Goal: Information Seeking & Learning: Understand process/instructions

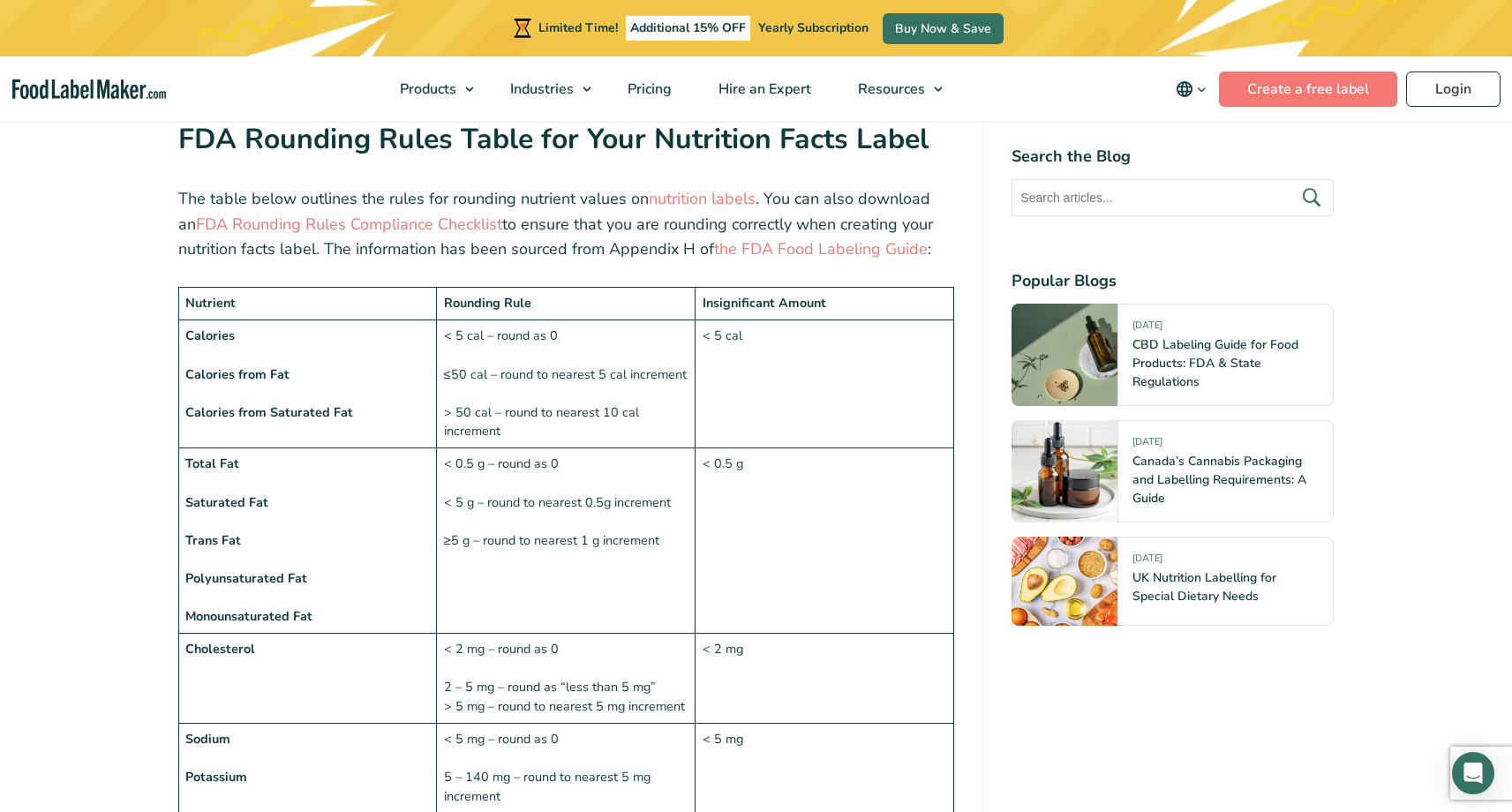
scroll to position [1181, 0]
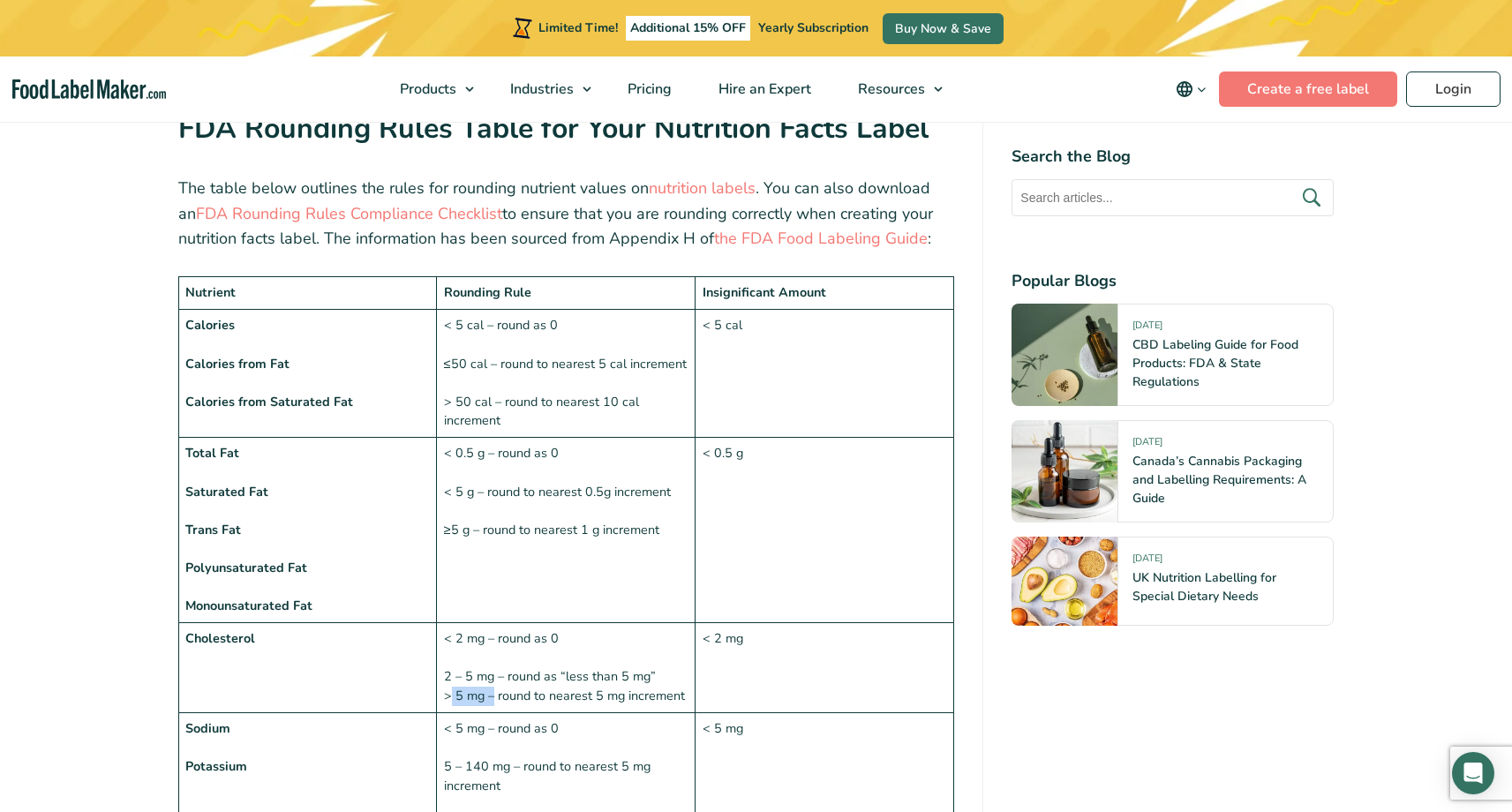
drag, startPoint x: 450, startPoint y: 699, endPoint x: 493, endPoint y: 701, distance: 43.0
click at [493, 701] on td "< 2 mg – round as 0 2 – 5 mg – round as “less than 5 mg” > 5 mg – round to near…" at bounding box center [566, 668] width 259 height 90
click at [520, 701] on td "< 2 mg – round as 0 2 – 5 mg – round as “less than 5 mg” > 5 mg – round to near…" at bounding box center [566, 668] width 259 height 90
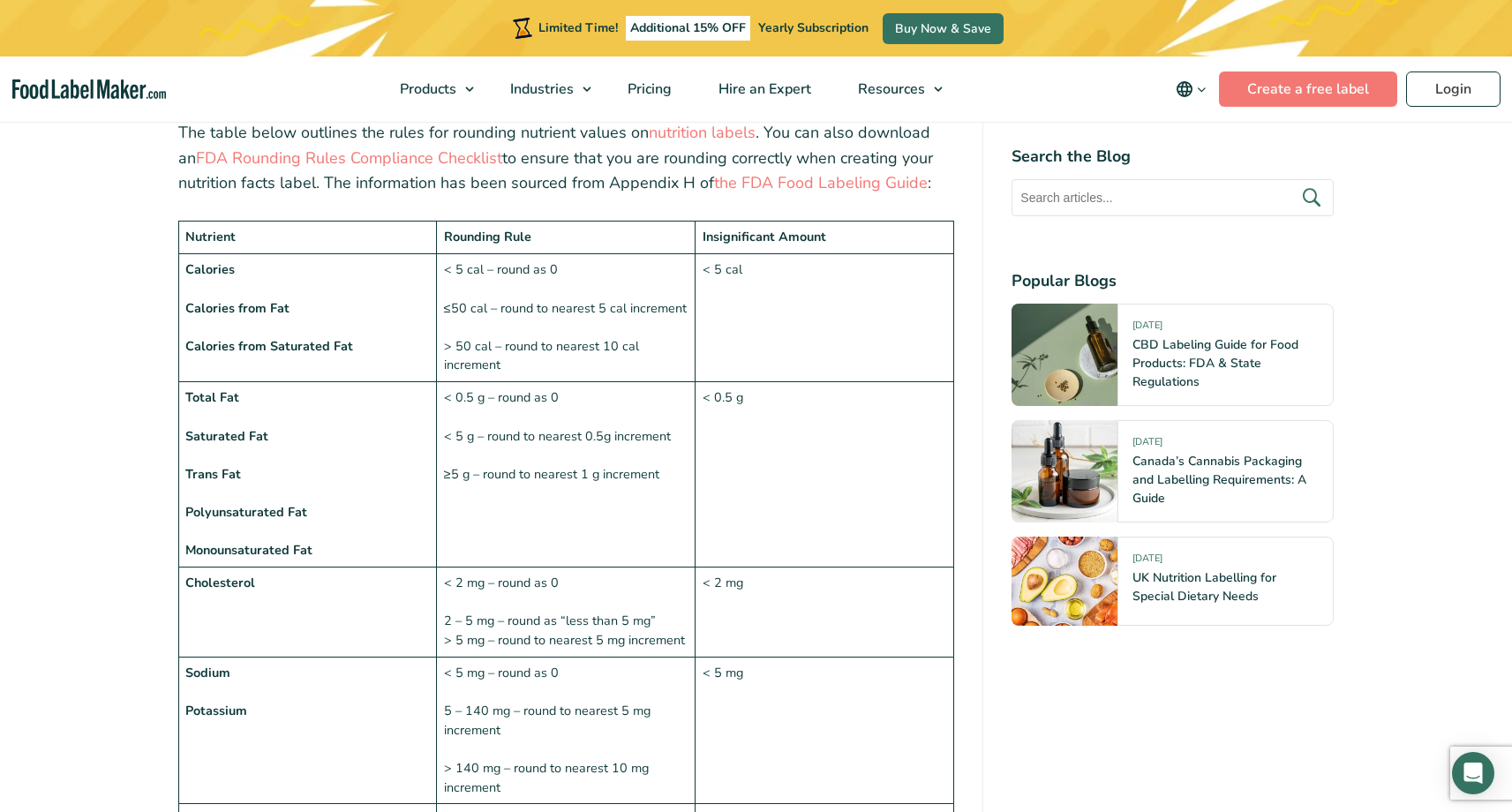
scroll to position [1241, 0]
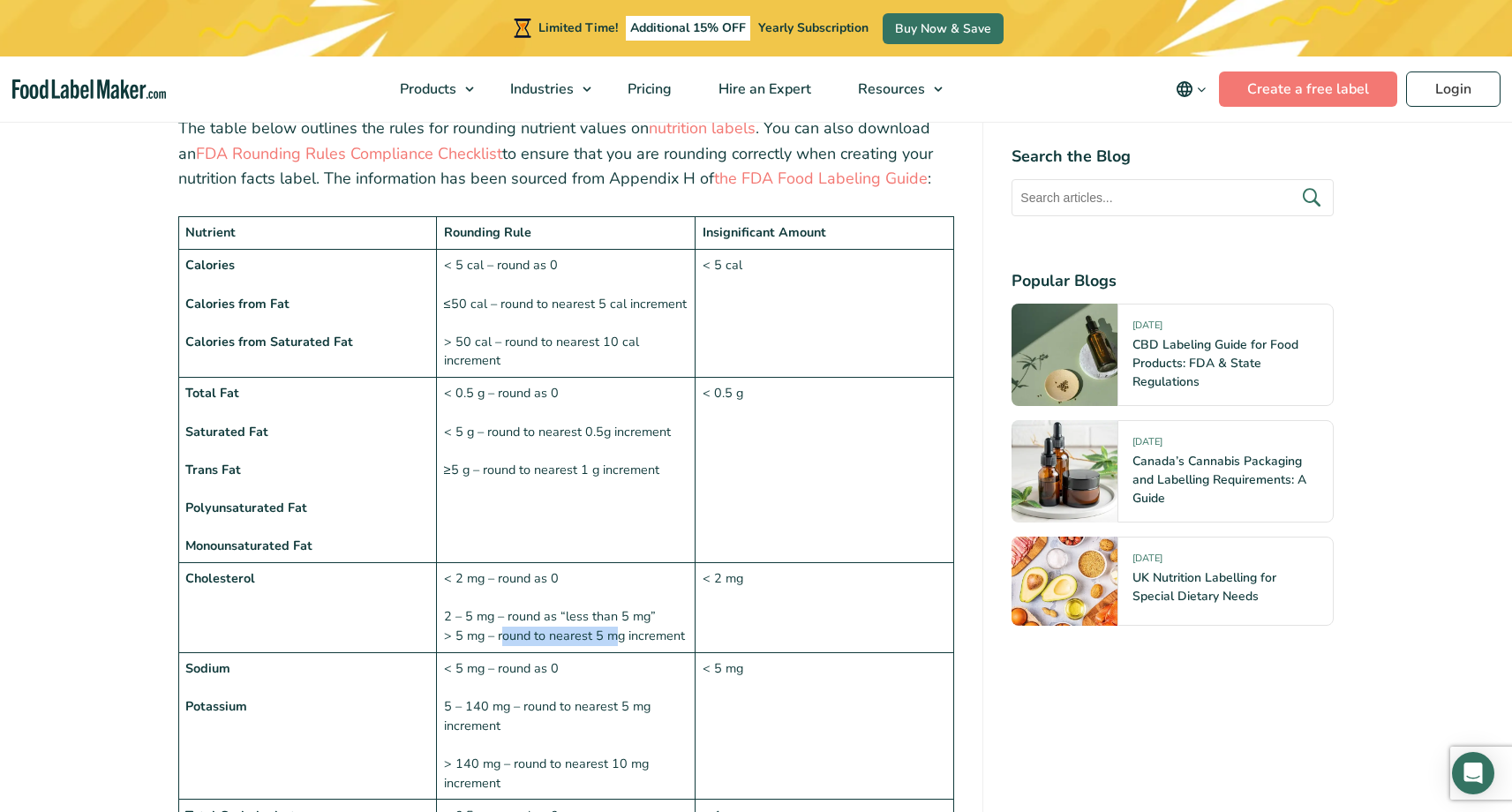
drag, startPoint x: 503, startPoint y: 640, endPoint x: 612, endPoint y: 645, distance: 109.1
click at [612, 645] on td "< 2 mg – round as 0 2 – 5 mg – round as “less than 5 mg” > 5 mg – round to near…" at bounding box center [566, 608] width 259 height 90
click at [643, 641] on td "< 2 mg – round as 0 2 – 5 mg – round as “less than 5 mg” > 5 mg – round to near…" at bounding box center [566, 608] width 259 height 90
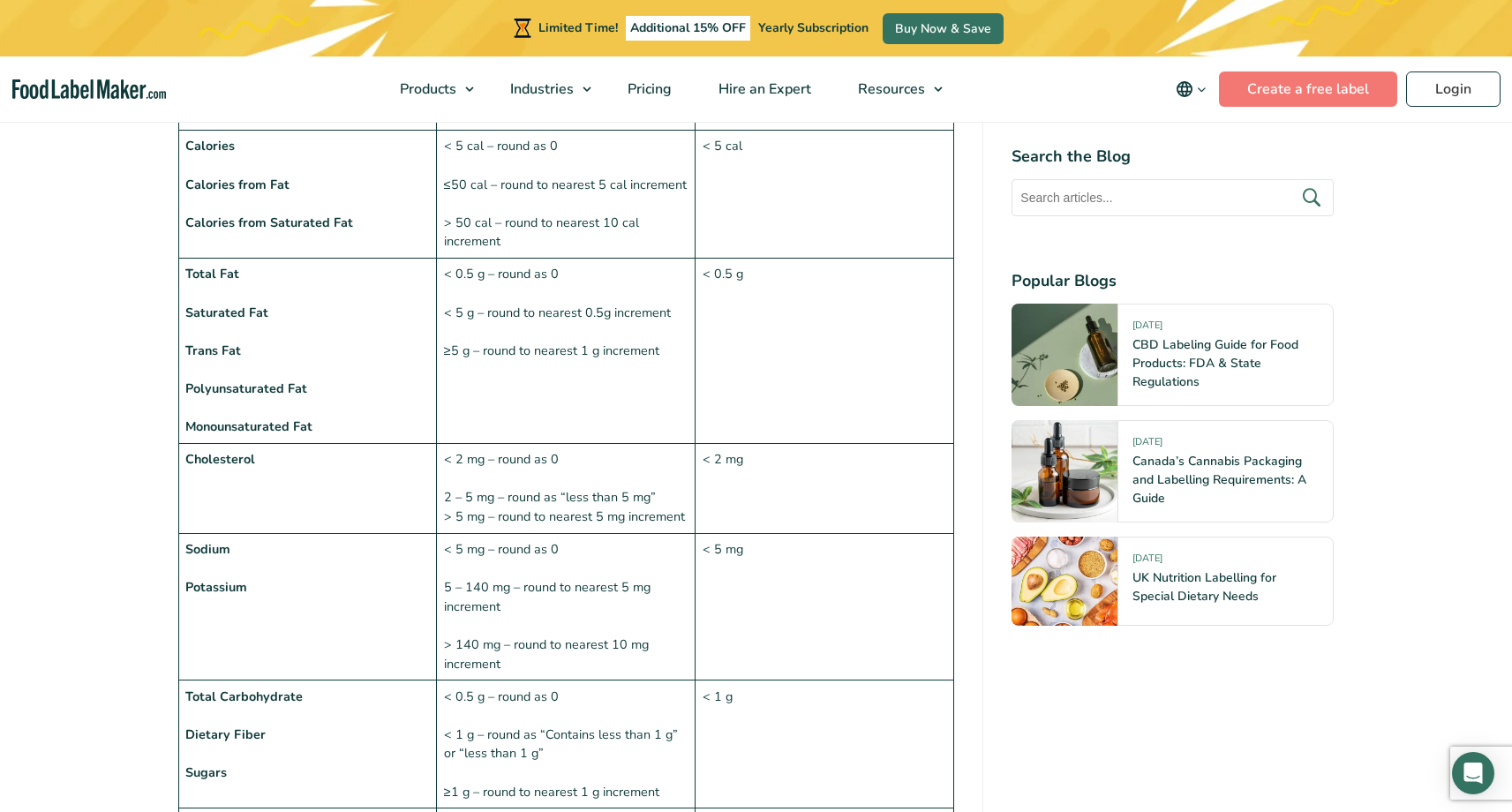
scroll to position [1362, 0]
drag, startPoint x: 447, startPoint y: 586, endPoint x: 506, endPoint y: 590, distance: 59.1
click at [506, 590] on td "< 5 mg – round as 0 5 – 140 mg – round to nearest 5 mg increment > 140 mg – rou…" at bounding box center [566, 604] width 259 height 147
click at [505, 610] on td "< 5 mg – round as 0 5 – 140 mg – round to nearest 5 mg increment > 140 mg – rou…" at bounding box center [566, 604] width 259 height 147
drag, startPoint x: 474, startPoint y: 220, endPoint x: 528, endPoint y: 245, distance: 59.5
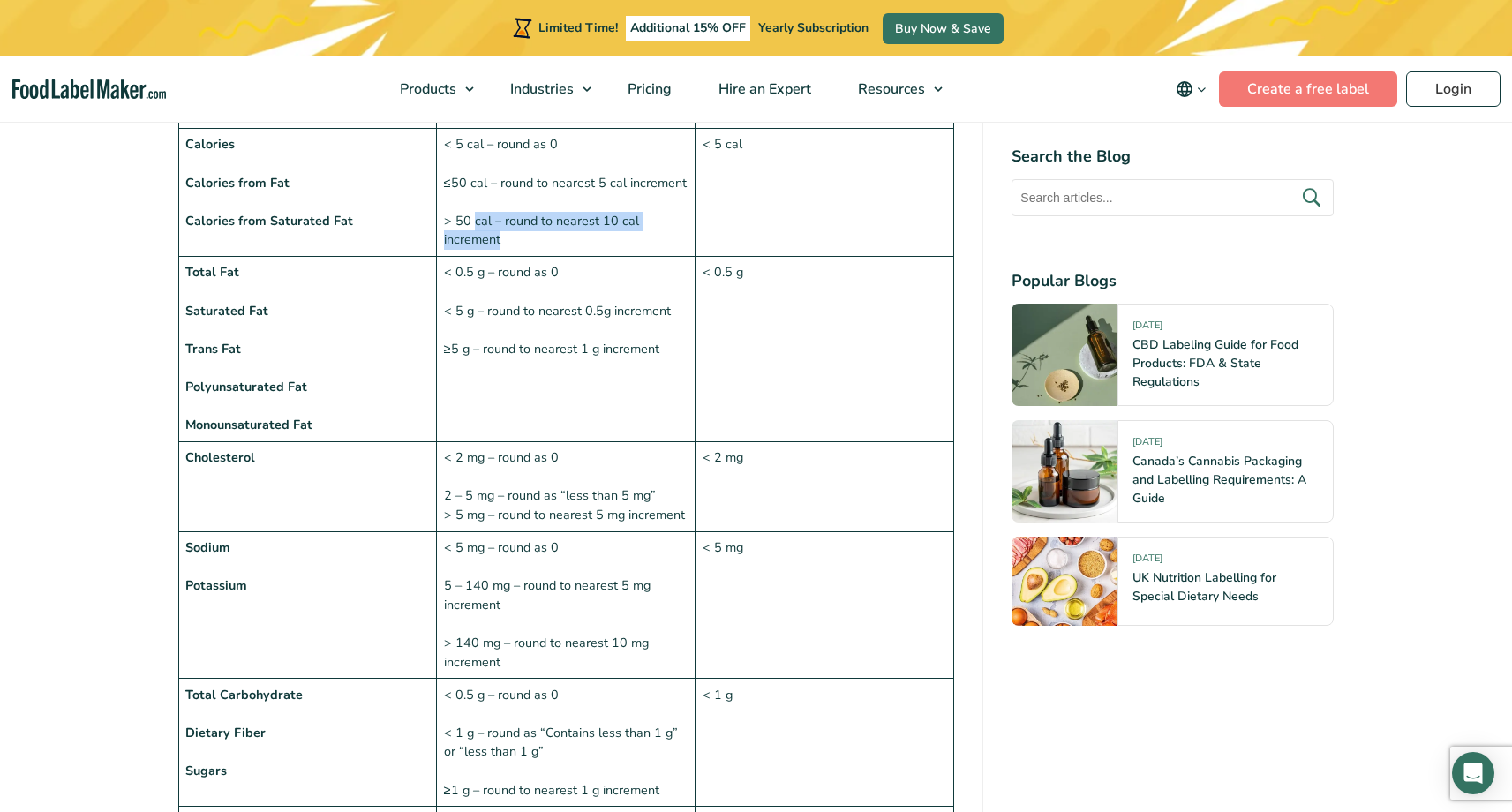
click at [528, 245] on td "< 5 cal – round as 0 ≤50 cal – round to nearest 5 cal increment > 50 cal – roun…" at bounding box center [566, 193] width 259 height 128
click at [527, 241] on td "< 5 cal – round as 0 ≤50 cal – round to nearest 5 cal increment > 50 cal – roun…" at bounding box center [566, 193] width 259 height 128
drag, startPoint x: 527, startPoint y: 241, endPoint x: 479, endPoint y: 220, distance: 52.4
click at [479, 220] on td "< 5 cal – round as 0 ≤50 cal – round to nearest 5 cal increment > 50 cal – roun…" at bounding box center [566, 193] width 259 height 128
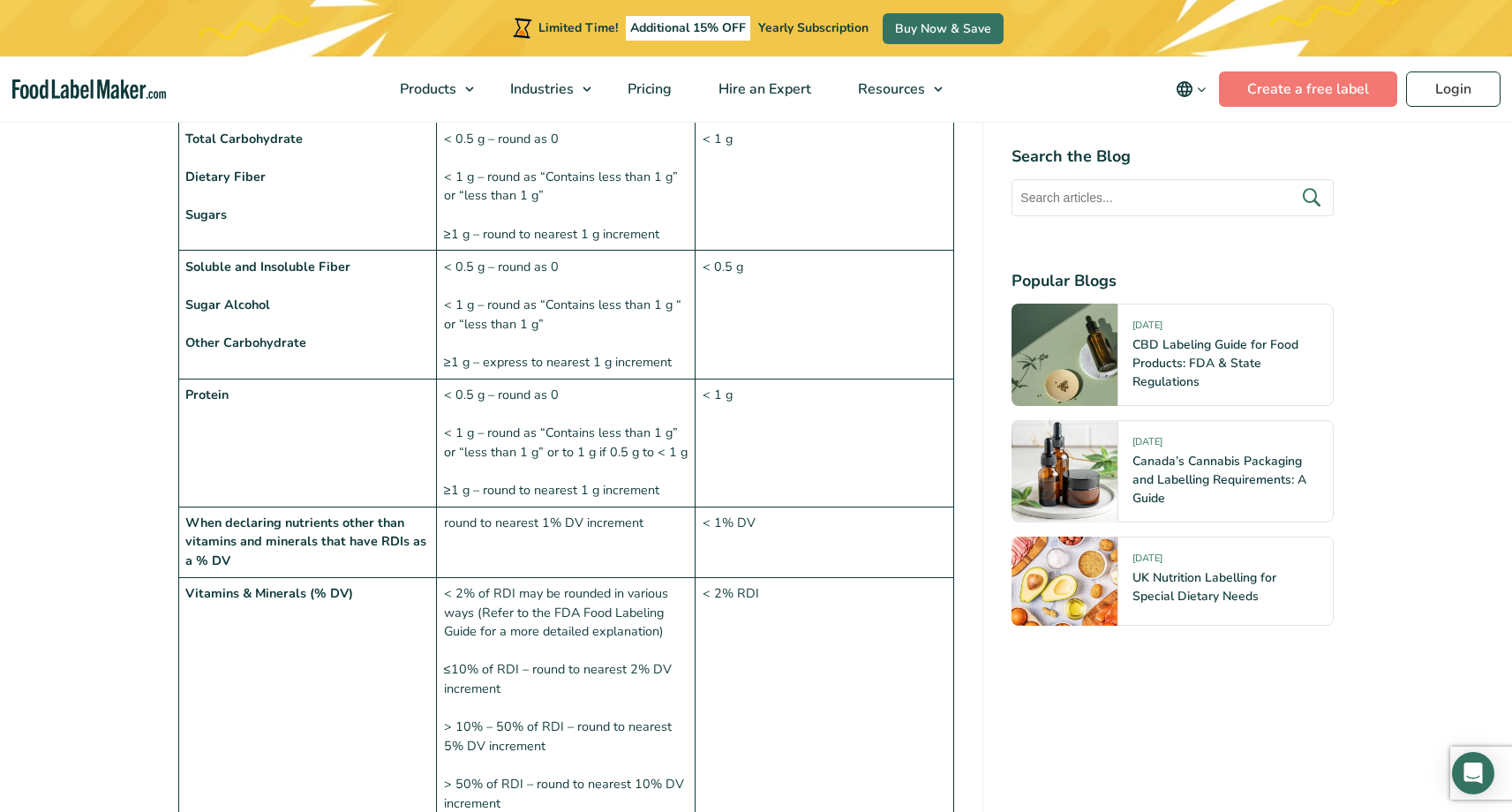
scroll to position [1983, 0]
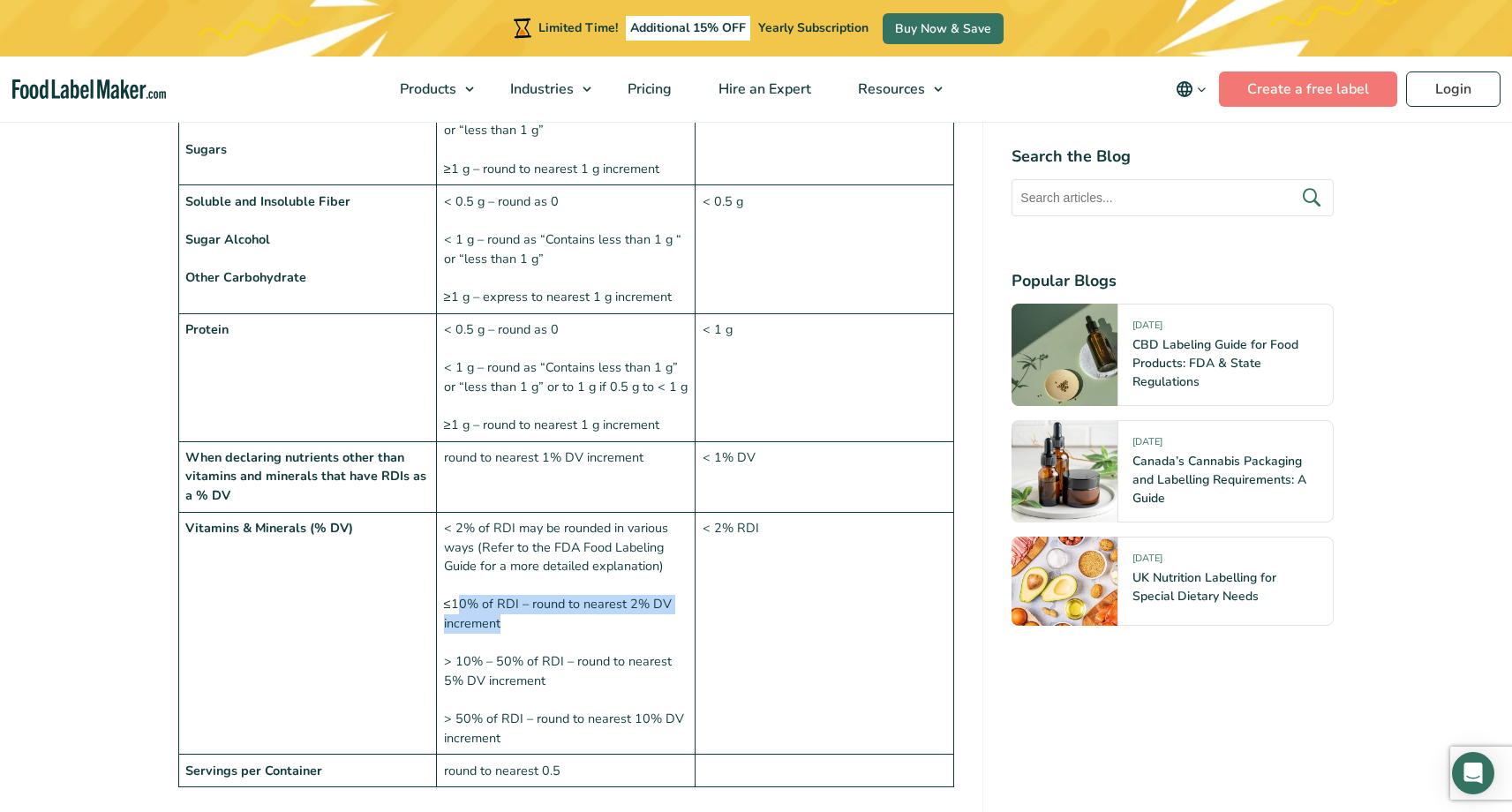
drag, startPoint x: 531, startPoint y: 625, endPoint x: 460, endPoint y: 606, distance: 73.5
click at [460, 606] on td "< 2% of RDI may be rounded in various ways (Refer to the FDA Food Labeling Guid…" at bounding box center [566, 634] width 259 height 243
drag, startPoint x: 452, startPoint y: 602, endPoint x: 527, endPoint y: 636, distance: 82.3
click at [527, 636] on td "< 2% of RDI may be rounded in various ways (Refer to the FDA Food Labeling Guid…" at bounding box center [566, 634] width 259 height 243
click at [530, 631] on td "< 2% of RDI may be rounded in various ways (Refer to the FDA Food Labeling Guid…" at bounding box center [566, 634] width 259 height 243
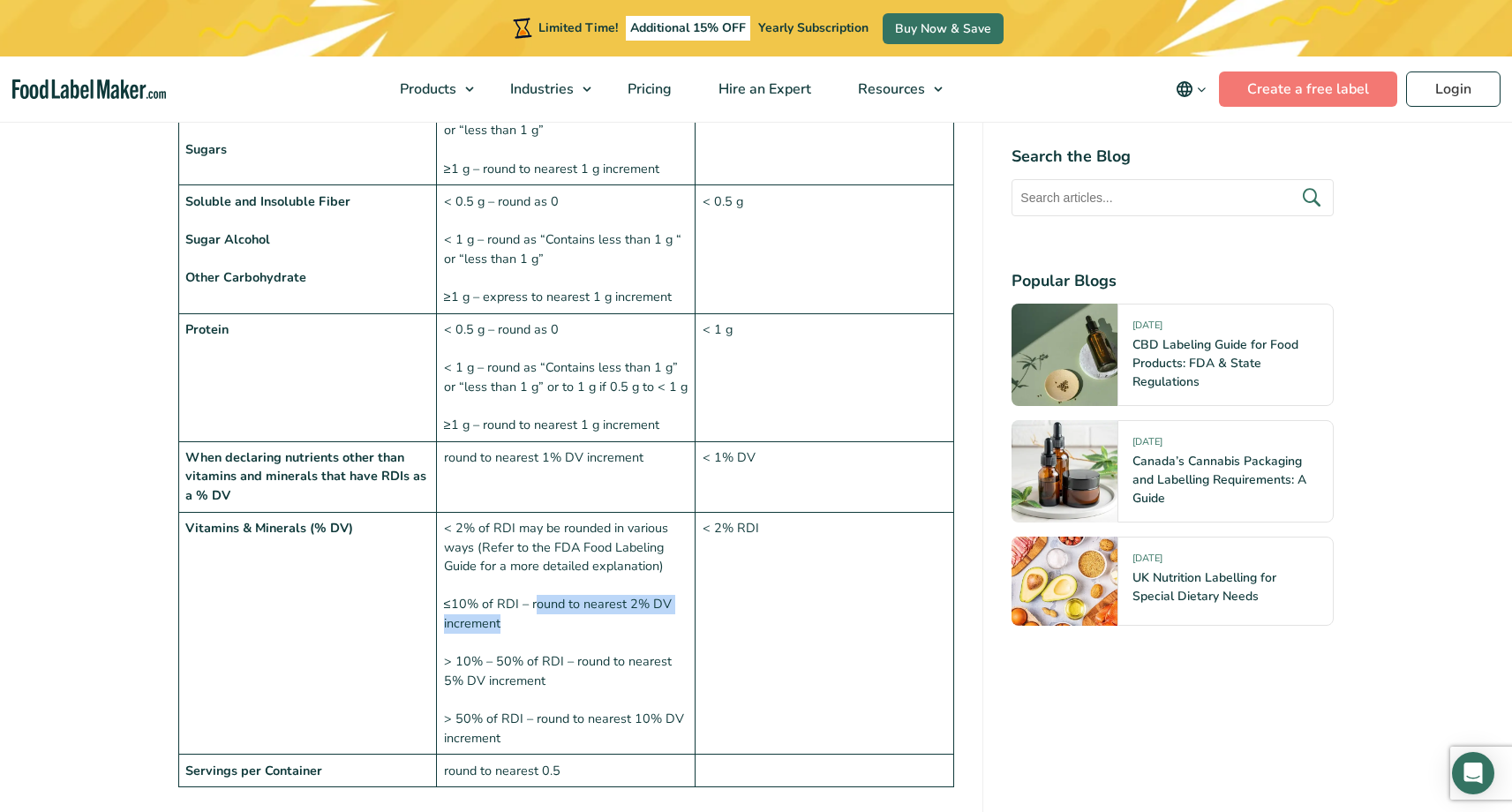
drag, startPoint x: 533, startPoint y: 605, endPoint x: 532, endPoint y: 619, distance: 14.0
click at [532, 619] on td "< 2% of RDI may be rounded in various ways (Refer to the FDA Food Labeling Guid…" at bounding box center [566, 634] width 259 height 243
click at [533, 623] on td "< 2% of RDI may be rounded in various ways (Refer to the FDA Food Labeling Guid…" at bounding box center [566, 634] width 259 height 243
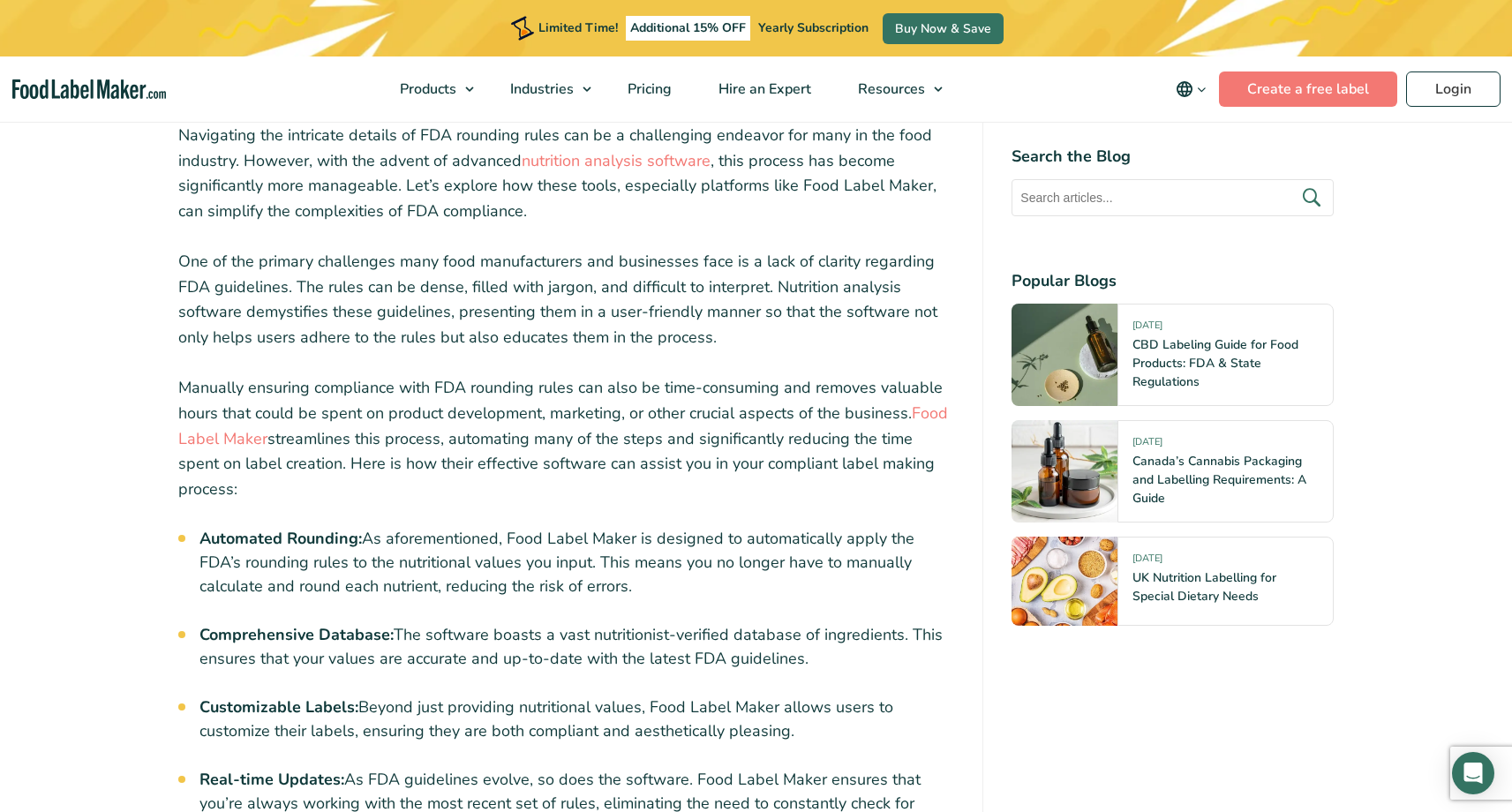
scroll to position [6075, 0]
